Goal: Information Seeking & Learning: Learn about a topic

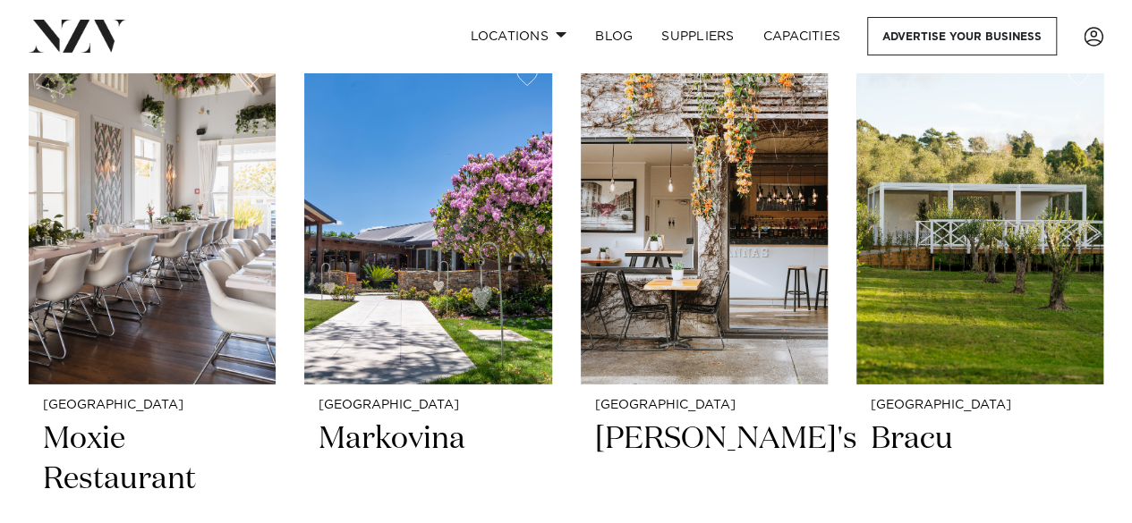
scroll to position [2584, 0]
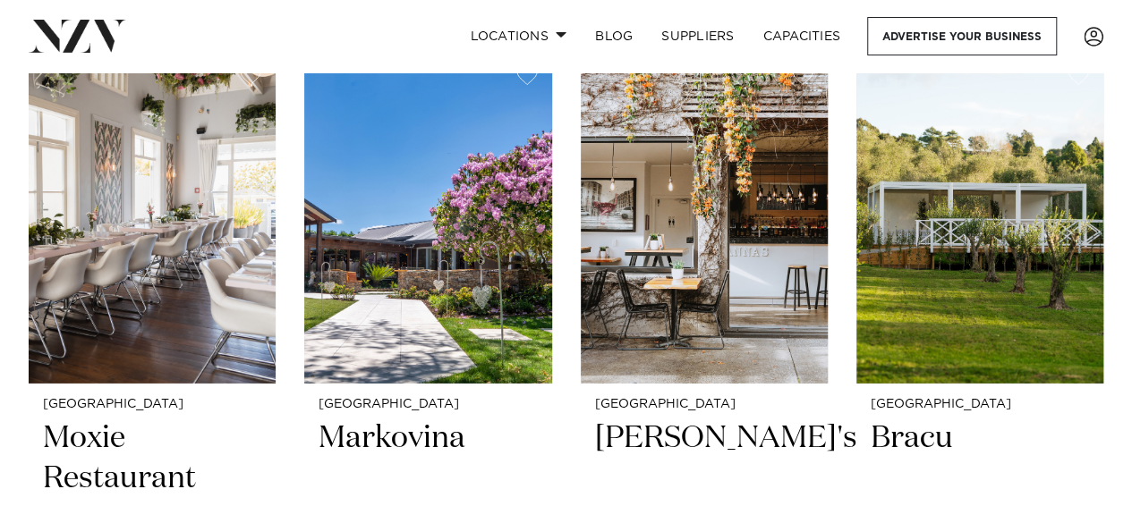
drag, startPoint x: 959, startPoint y: 259, endPoint x: 1114, endPoint y: 463, distance: 256.7
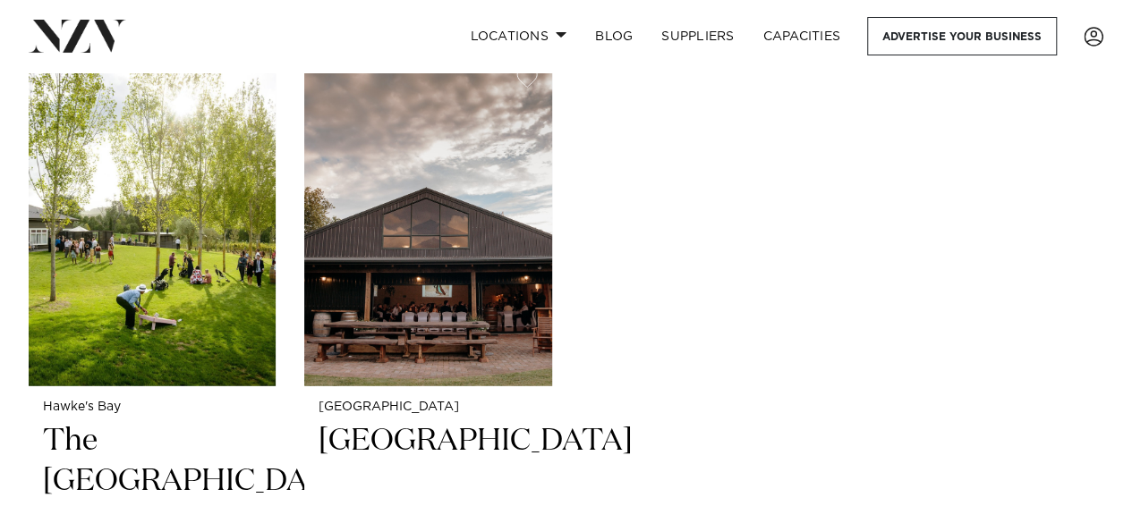
scroll to position [9203, 0]
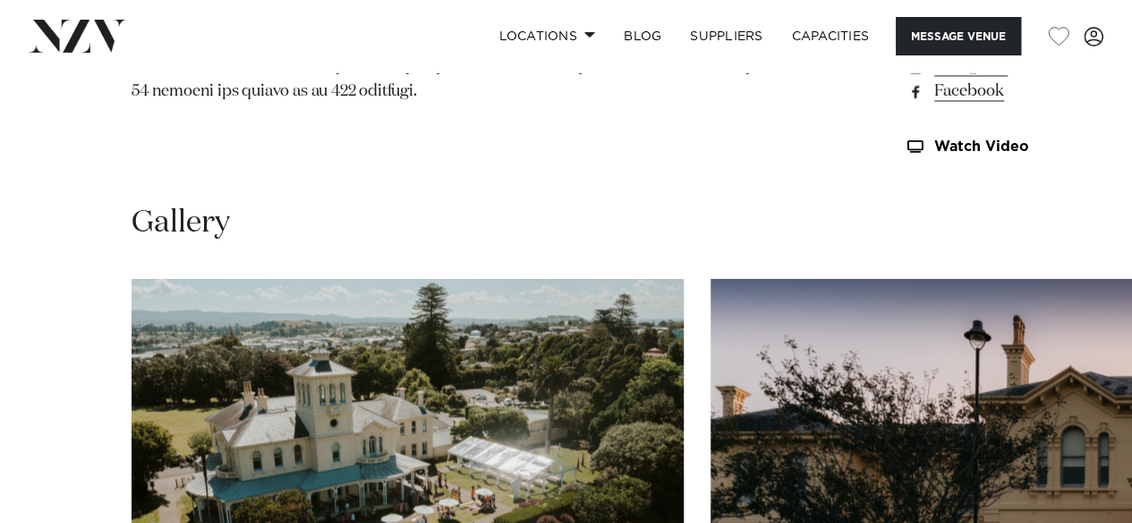
scroll to position [1520, 0]
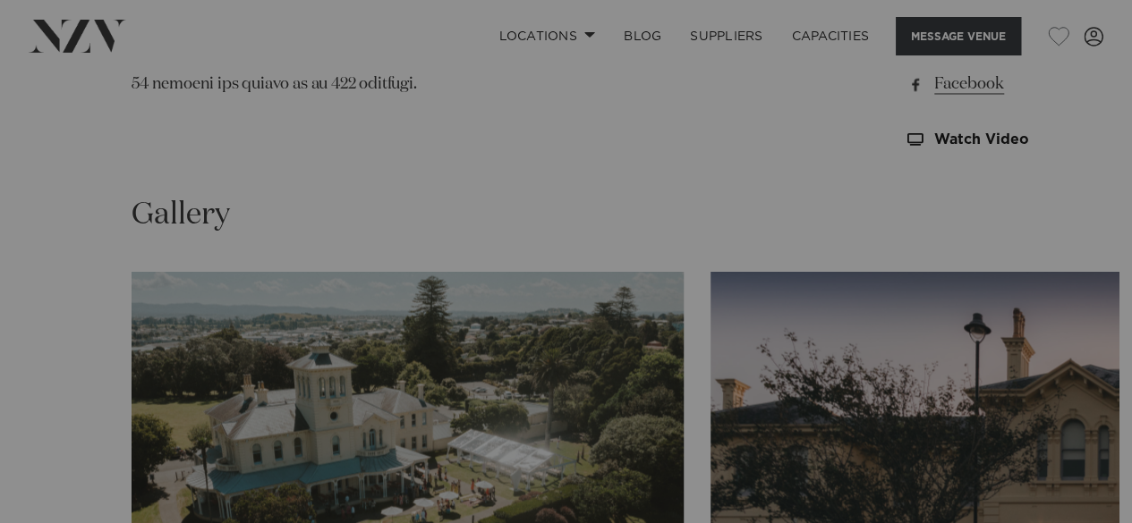
scroll to position [1526, 0]
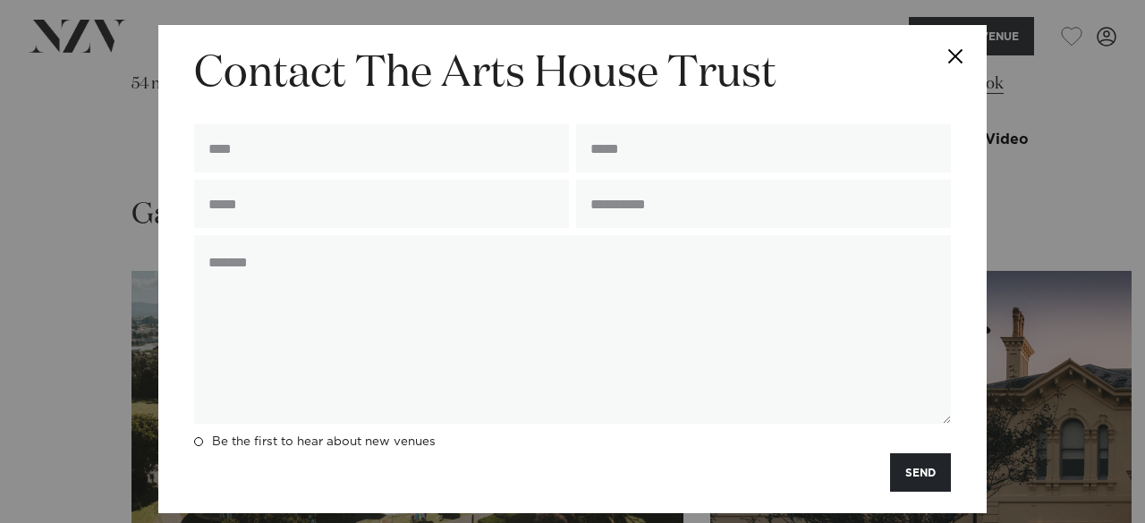
click at [943, 49] on button "Close" at bounding box center [955, 56] width 63 height 63
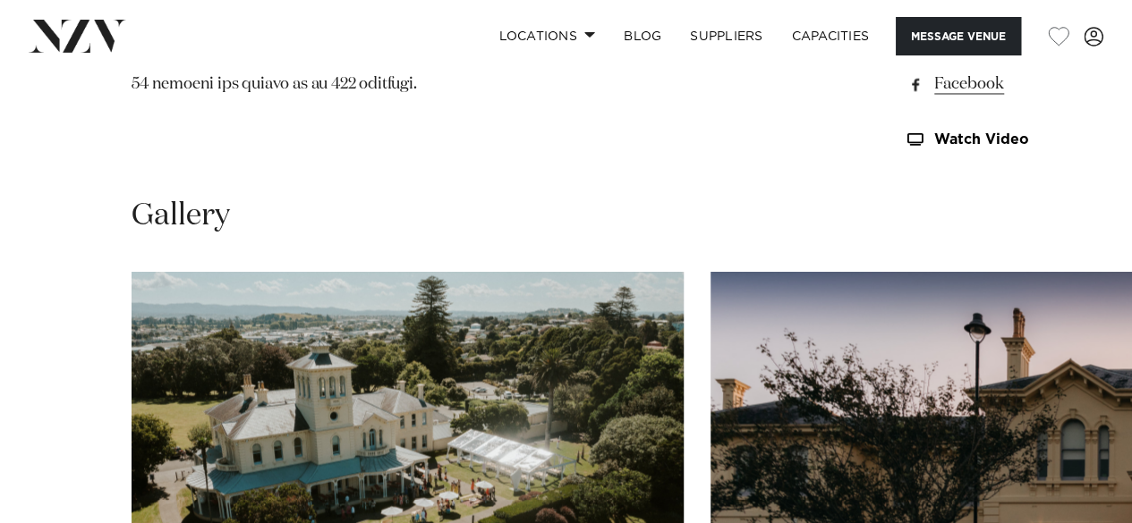
click at [904, 47] on link "www.artshousetrust.co.nz" at bounding box center [1001, 33] width 194 height 25
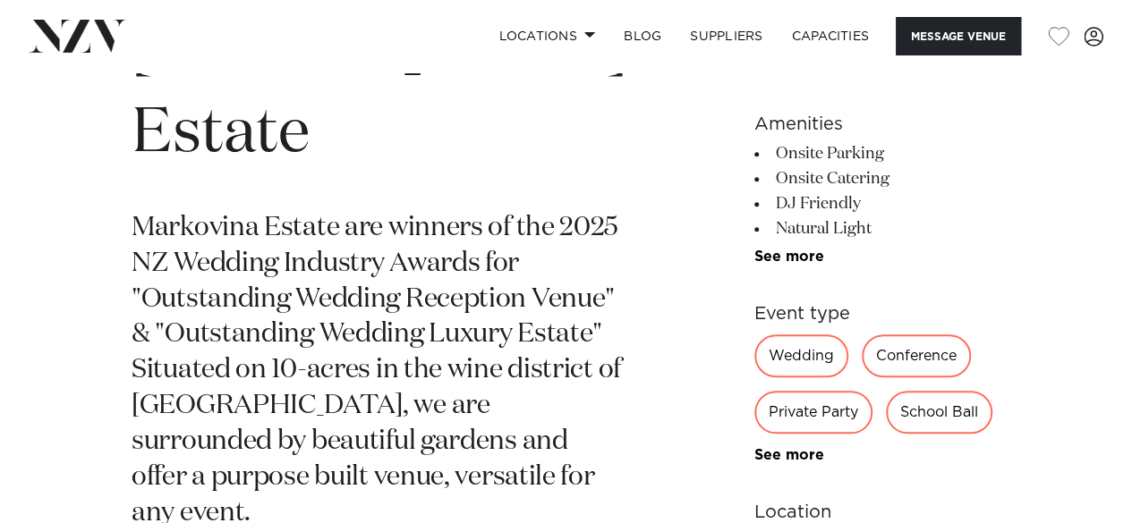
scroll to position [682, 0]
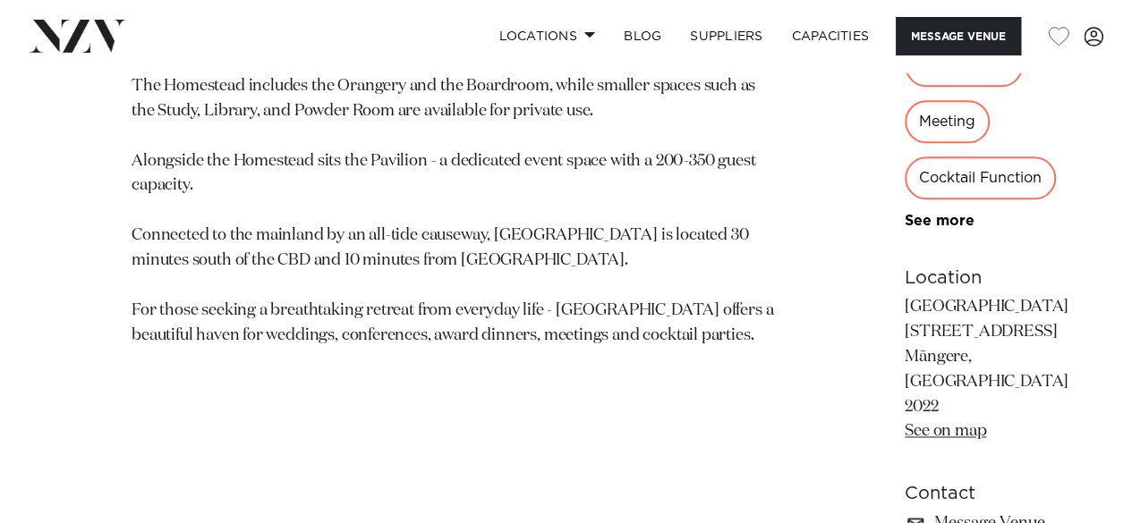
scroll to position [1143, 0]
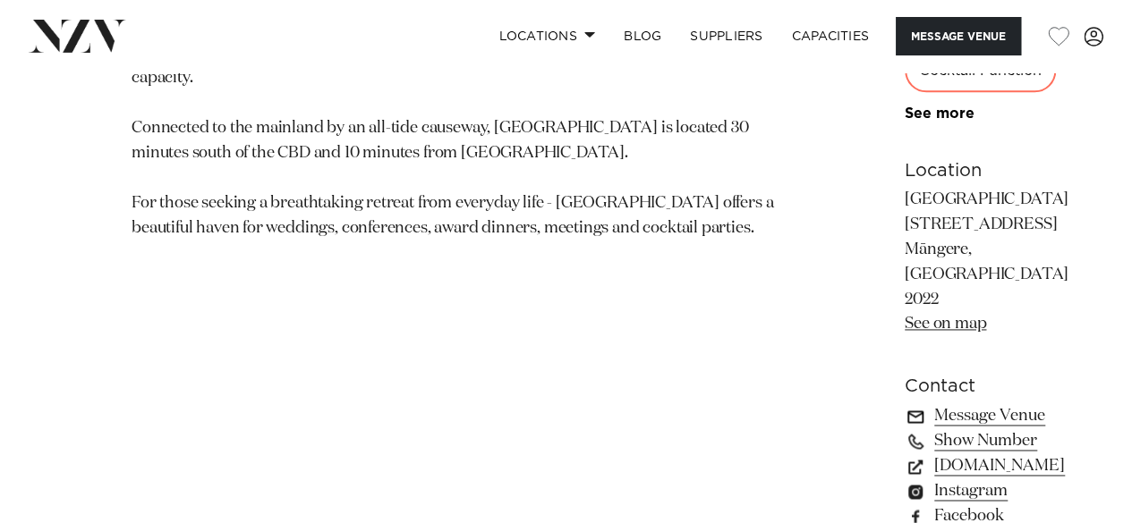
click at [904, 403] on link "Message Venue" at bounding box center [1001, 415] width 194 height 25
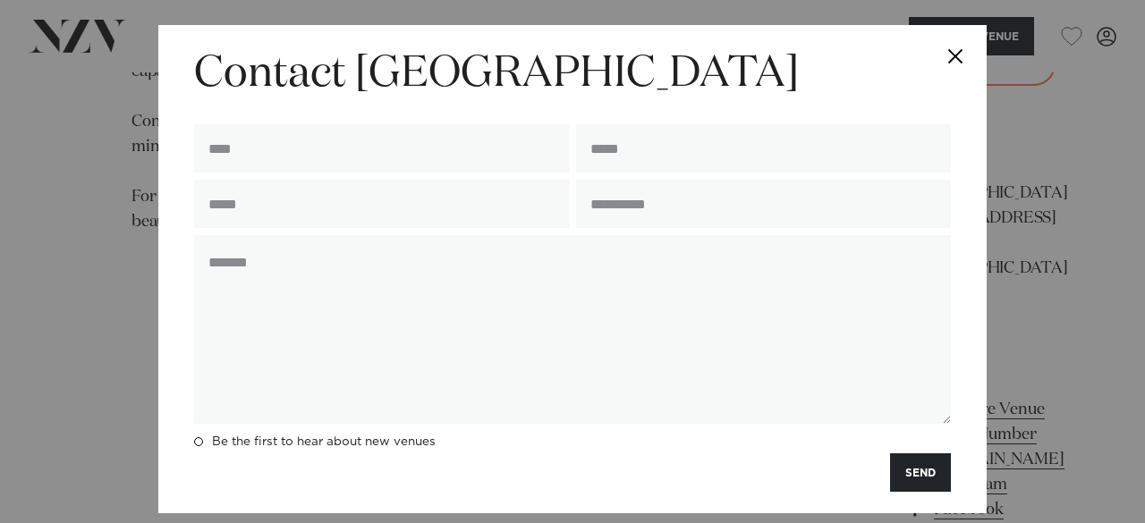
click at [937, 58] on button "Close" at bounding box center [955, 56] width 63 height 63
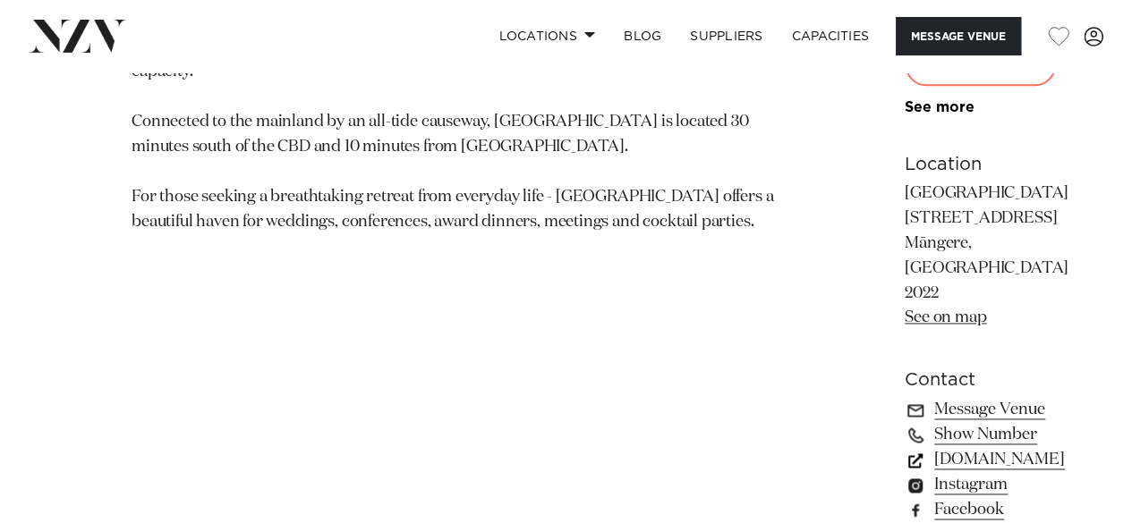
click at [904, 447] on link "www.puketutuislandestate.co.nz" at bounding box center [1001, 459] width 194 height 25
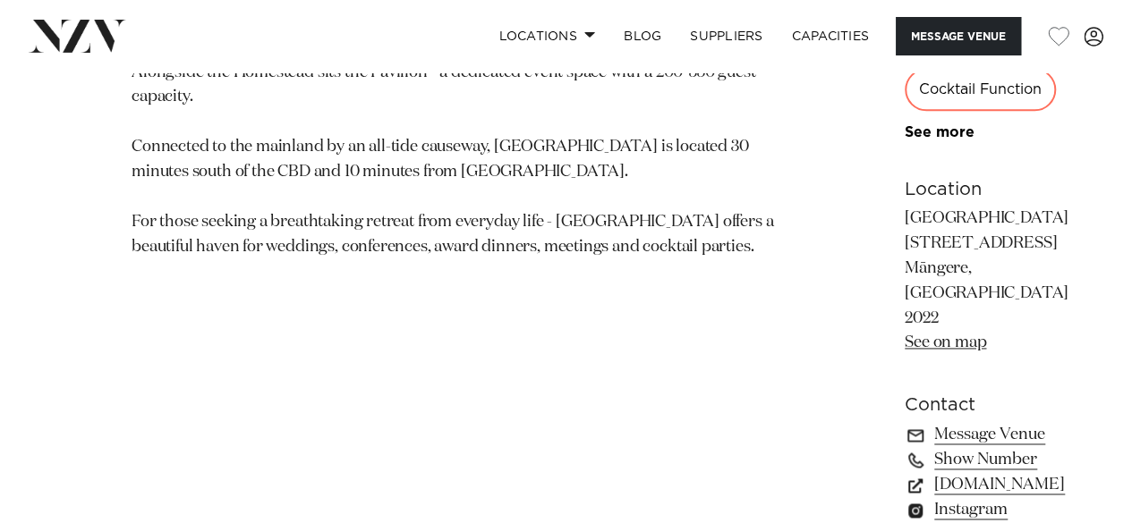
scroll to position [1103, 0]
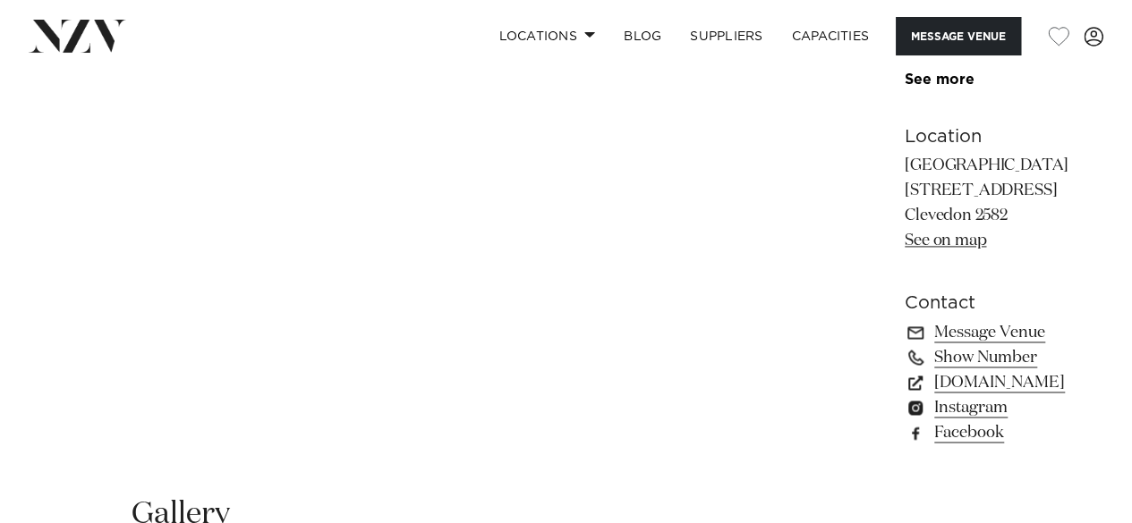
scroll to position [1178, 0]
click at [904, 369] on link "[DOMAIN_NAME]" at bounding box center [986, 381] width 164 height 25
